Goal: Information Seeking & Learning: Learn about a topic

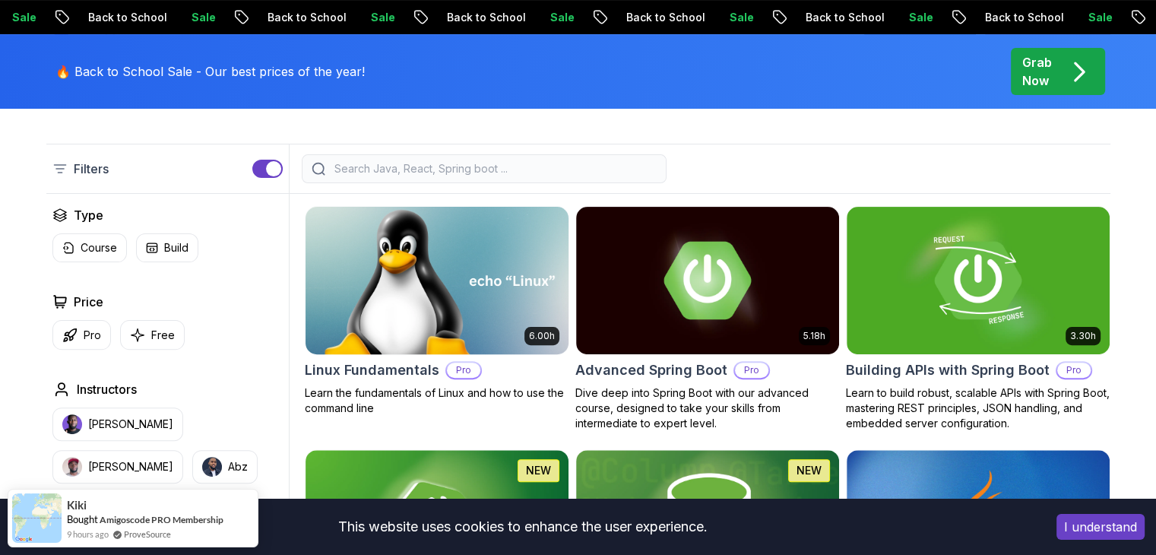
scroll to position [456, 0]
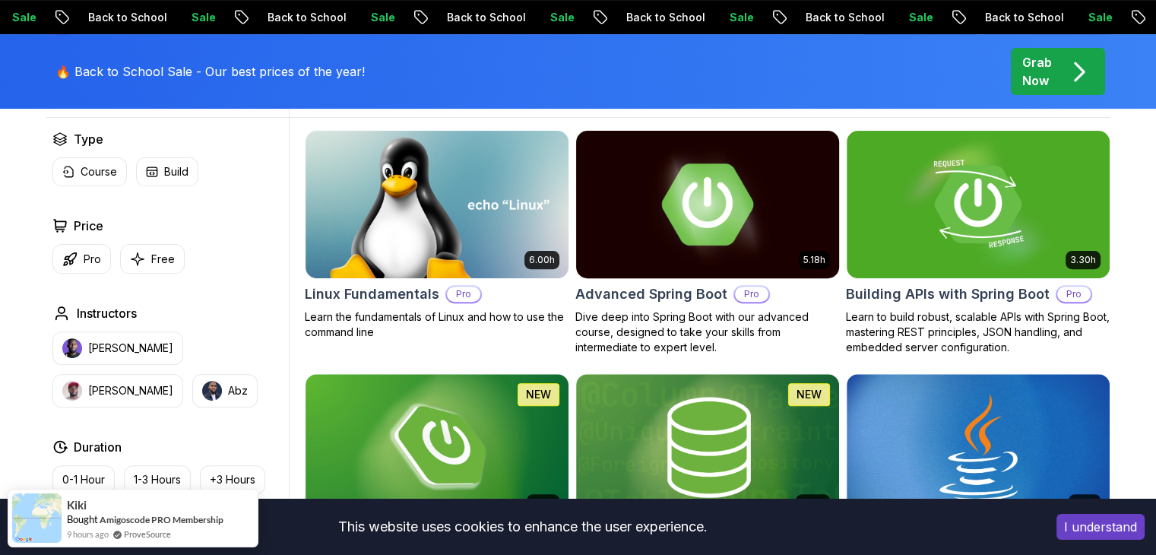
click at [974, 209] on img at bounding box center [978, 204] width 276 height 154
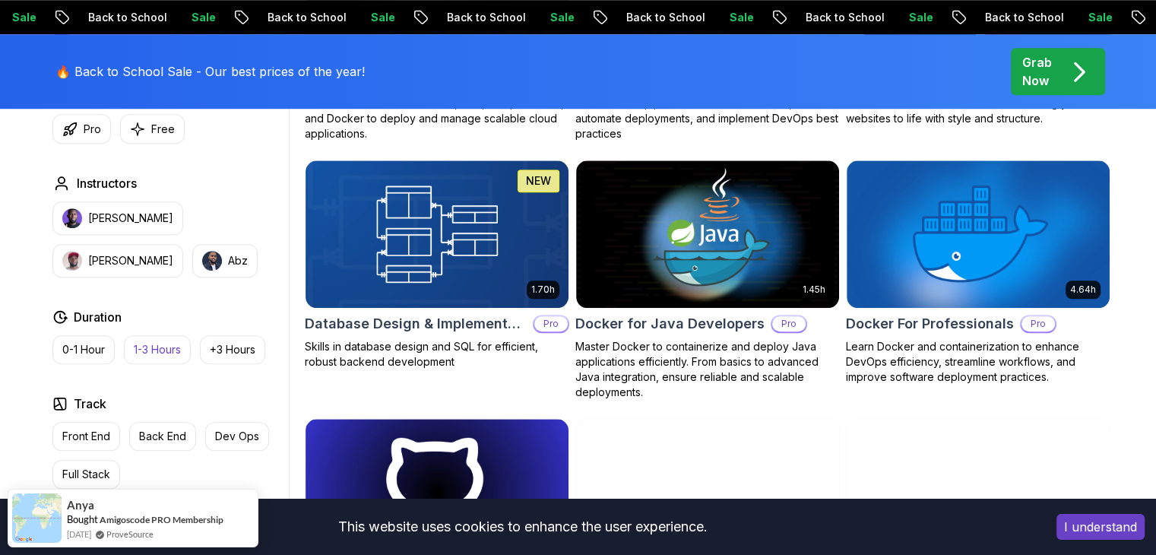
scroll to position [1597, 0]
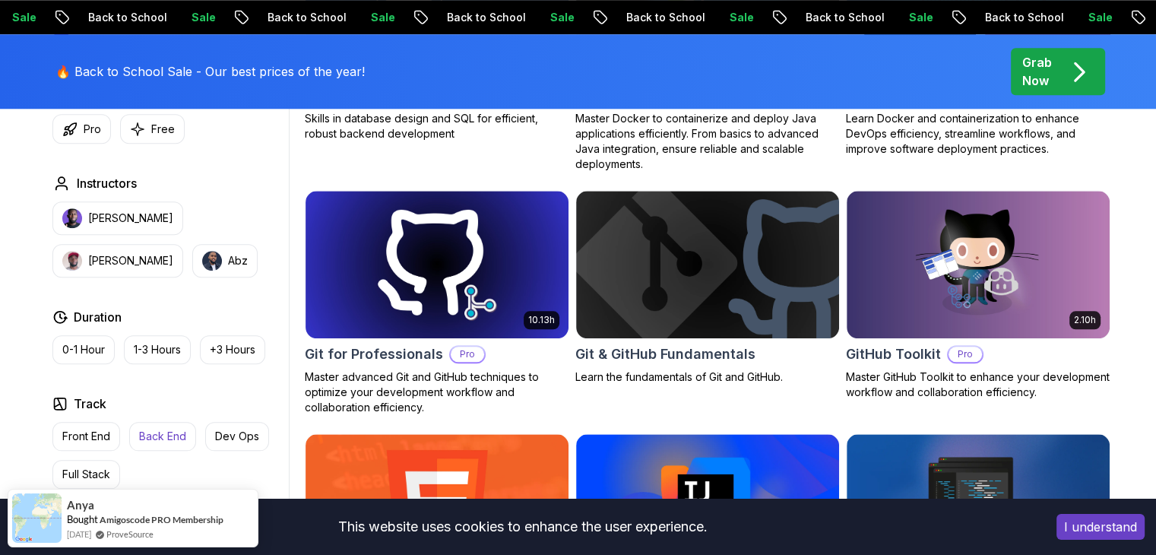
click at [143, 439] on p "Back End" at bounding box center [162, 436] width 47 height 15
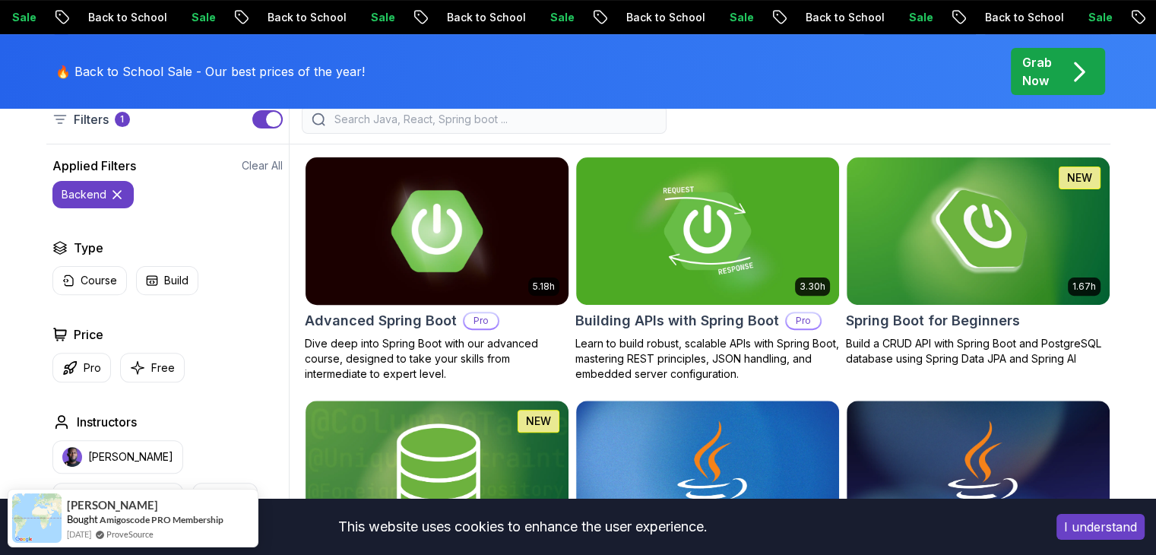
scroll to position [456, 0]
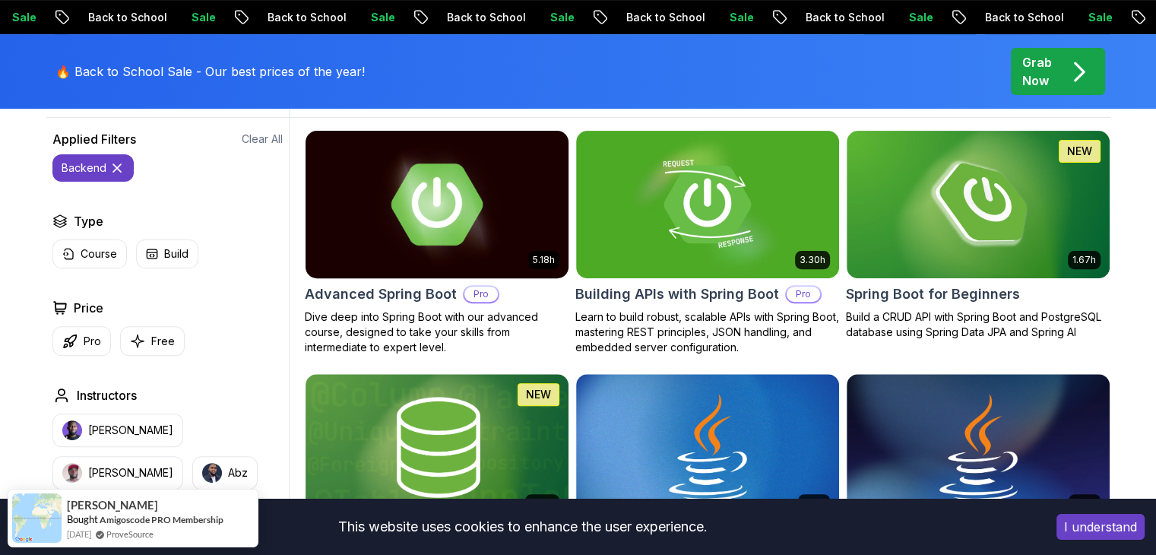
click at [427, 223] on img at bounding box center [437, 204] width 276 height 154
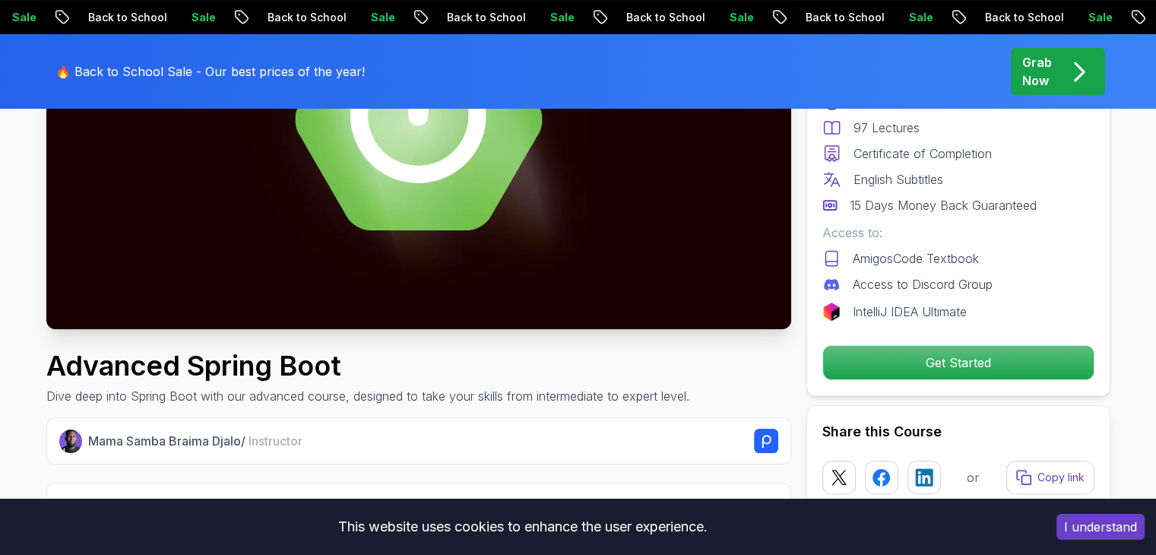
scroll to position [532, 0]
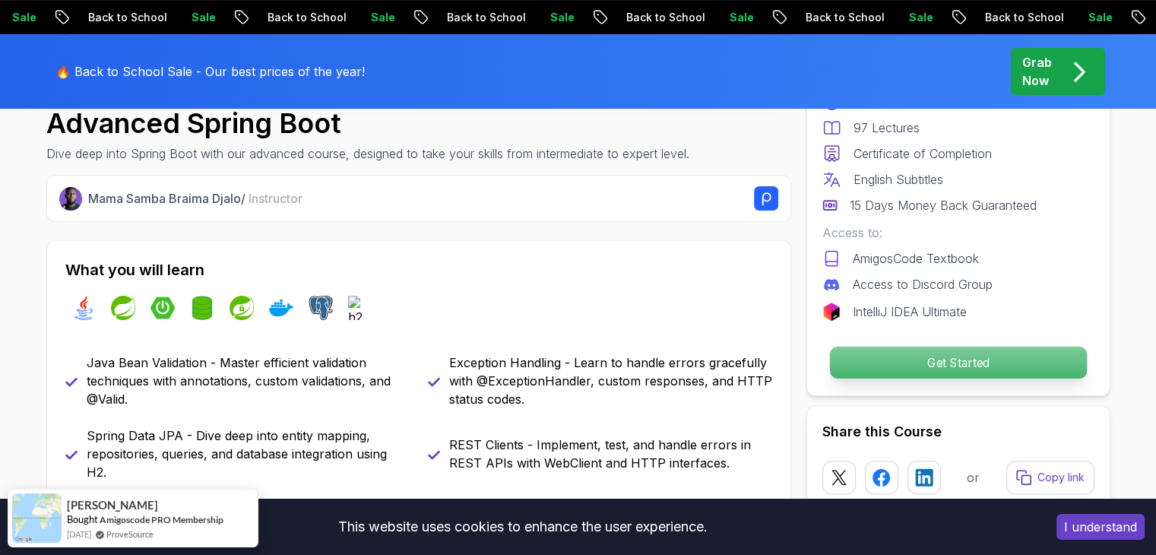
click at [937, 360] on p "Get Started" at bounding box center [958, 363] width 257 height 32
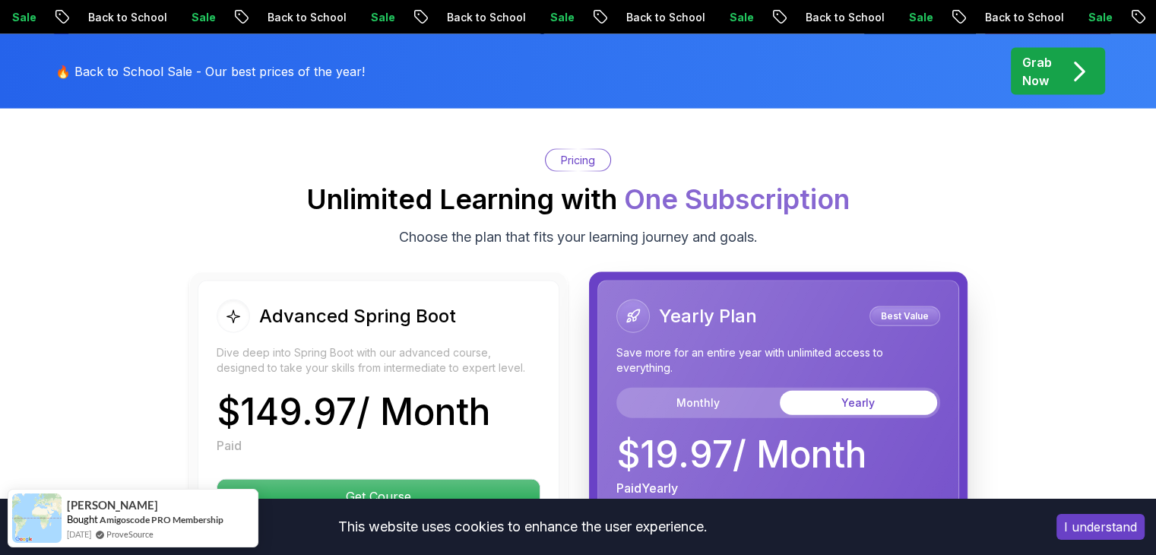
scroll to position [3313, 0]
